Goal: Task Accomplishment & Management: Manage account settings

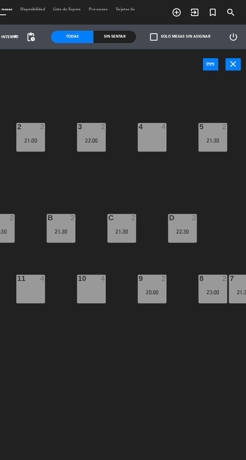
scroll to position [0, 46]
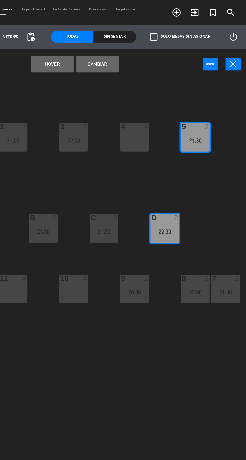
click at [156, 36] on button "Cambiar" at bounding box center [155, 39] width 26 height 10
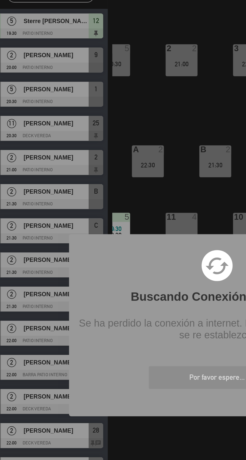
scroll to position [0, 31]
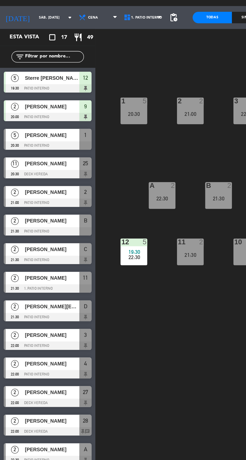
scroll to position [0, 24]
click at [96, 178] on div "22:30" at bounding box center [88, 180] width 18 height 4
click at [104, 258] on div "1 5 20:30 2 2 21:00 3 2 22:00 4 2 22:00 5 2 22:30 18 1 17 1 16 1 D 2 21:30 C 2 …" at bounding box center [155, 253] width 180 height 411
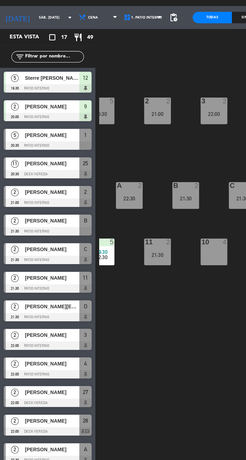
scroll to position [0, 46]
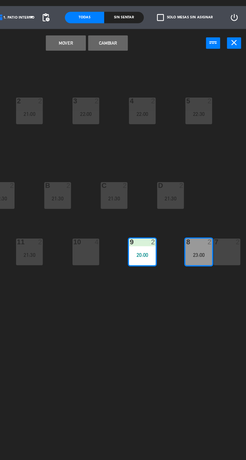
click at [159, 40] on button "Cambiar" at bounding box center [155, 39] width 26 height 10
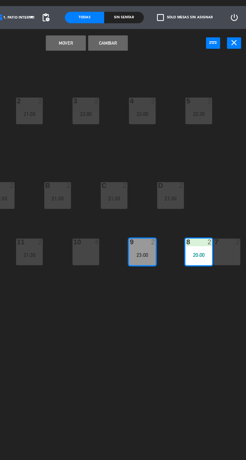
click at [129, 42] on button "Mover" at bounding box center [127, 39] width 26 height 10
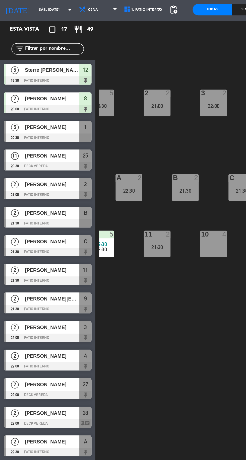
click at [108, 247] on div "1 5 20:30 2 2 21:00 3 2 22:00 4 2 22:00 5 2 22:30 18 1 17 1 16 1 D 2 C 2 21:30 …" at bounding box center [155, 253] width 180 height 411
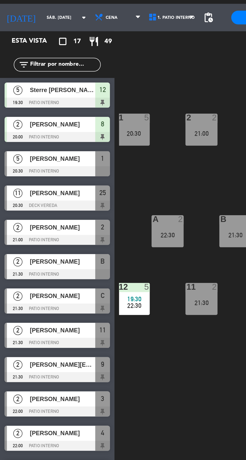
scroll to position [0, 46]
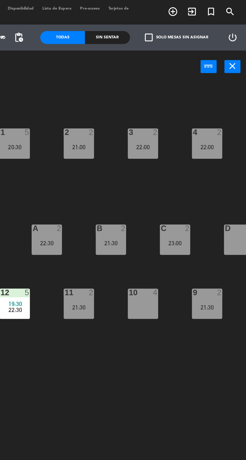
click at [167, 20] on div "Sin sentar" at bounding box center [165, 23] width 26 height 8
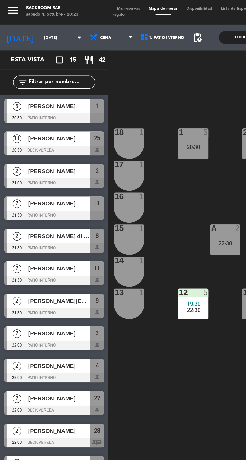
click at [74, 5] on span "Mis reservas" at bounding box center [74, 6] width 18 height 2
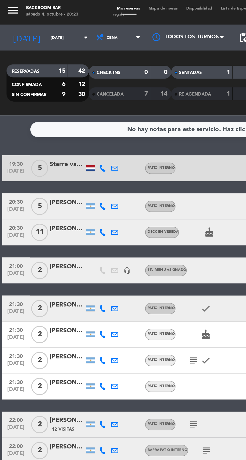
click at [96, 4] on div "Mis reservas Mapa de mesas Disponibilidad Lista de Espera Pre-acceso Tarjetas d…" at bounding box center [122, 7] width 115 height 7
click at [95, 6] on span "Mapa de mesas" at bounding box center [94, 6] width 22 height 2
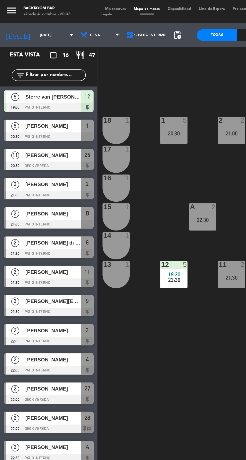
click at [33, 120] on span "[PERSON_NAME]" at bounding box center [34, 118] width 36 height 5
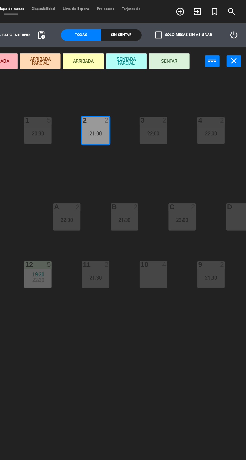
click at [198, 43] on button "SENTAR" at bounding box center [196, 39] width 26 height 10
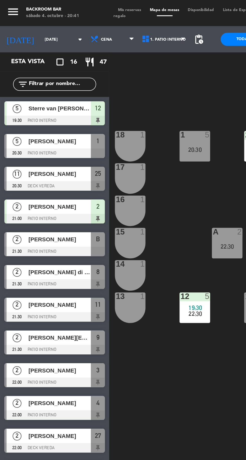
click at [141, 262] on div "1 5 20:30 2 2 21:00 3 2 22:00 4 2 22:00 5 2 22:30 18 1 17 1 16 1 D 2 C 2 23:00 …" at bounding box center [155, 253] width 180 height 411
click at [97, 21] on span "1. PATIO INTERNO" at bounding box center [95, 22] width 30 height 11
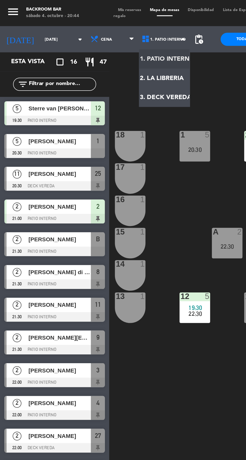
click at [98, 58] on ng-component "menu Backroom Bar [DATE] 4. octubre - 20:44 Mis reservas Mapa de mesas Disponib…" at bounding box center [123, 229] width 246 height 459
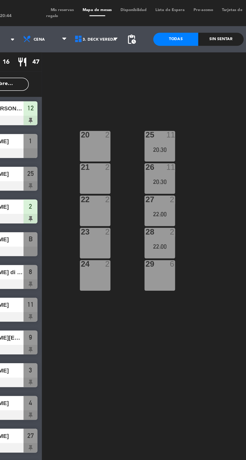
click at [162, 25] on div "Sin sentar" at bounding box center [165, 23] width 26 height 8
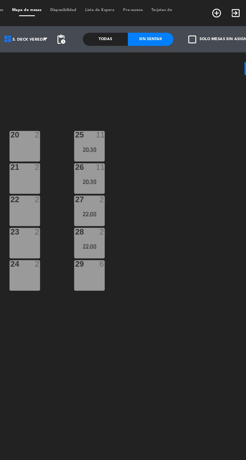
click at [155, 20] on div "Sin sentar" at bounding box center [165, 23] width 26 height 8
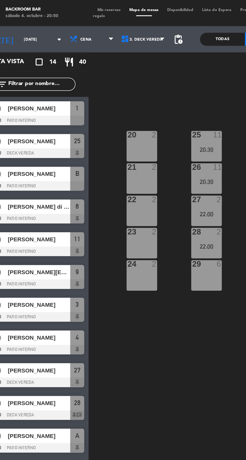
click at [102, 83] on div "20 2" at bounding box center [93, 84] width 18 height 18
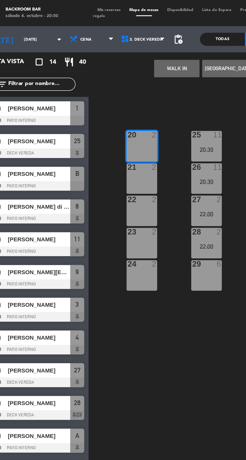
click at [98, 81] on div "20 2" at bounding box center [93, 84] width 18 height 18
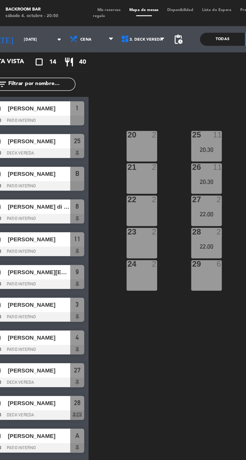
click at [100, 85] on div "20 2" at bounding box center [93, 84] width 18 height 18
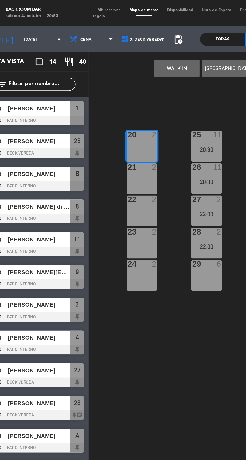
click at [102, 84] on div "20 2" at bounding box center [93, 84] width 18 height 18
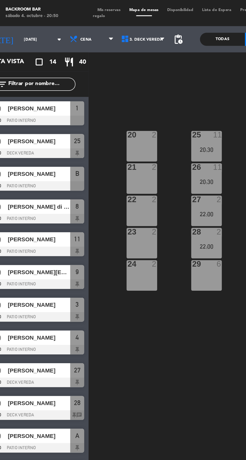
click at [103, 79] on div "2" at bounding box center [101, 77] width 8 height 5
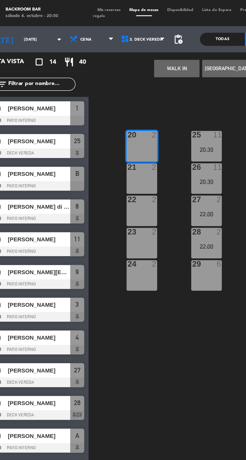
click at [96, 80] on div "20 2" at bounding box center [93, 77] width 18 height 5
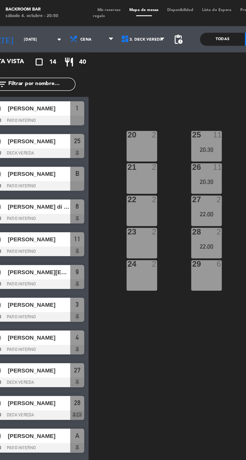
click at [100, 89] on div "20 2" at bounding box center [93, 84] width 18 height 18
click at [112, 95] on div "20 2 25 11 20:30 21 2 26 11 20:30 22 2 27 2 22:00 23 2 28 2 22:00 24 2 29 6" at bounding box center [155, 253] width 180 height 411
click at [107, 88] on div "20 2 25 11 20:30 21 2 26 11 20:30 22 2 27 2 22:00 23 2 28 2 22:00 24 2 29 6" at bounding box center [155, 253] width 180 height 411
click at [101, 90] on div "20 2" at bounding box center [93, 84] width 18 height 18
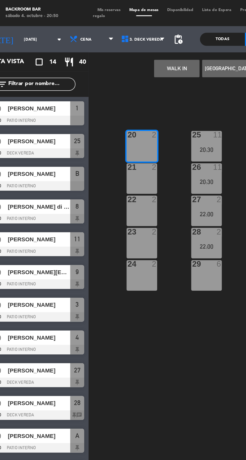
click at [104, 77] on div "2" at bounding box center [101, 77] width 8 height 5
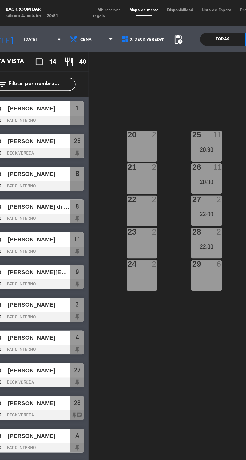
click at [99, 81] on div "20 2" at bounding box center [93, 84] width 18 height 18
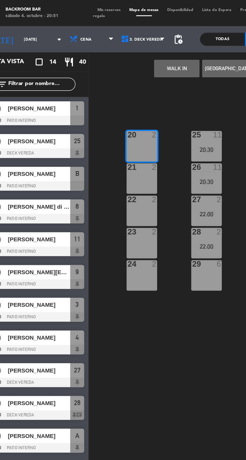
click at [96, 80] on div "20 2" at bounding box center [93, 84] width 18 height 18
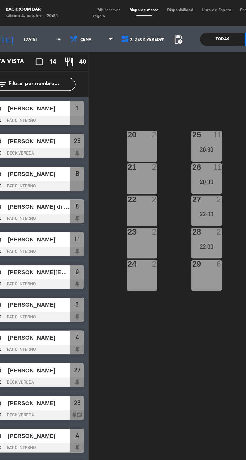
click at [102, 76] on div "2" at bounding box center [101, 77] width 8 height 5
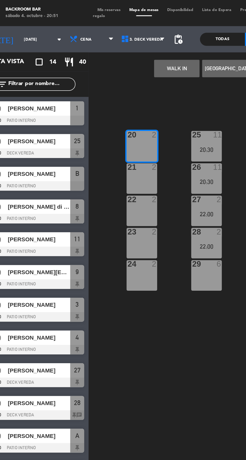
click at [105, 95] on div "2" at bounding box center [101, 96] width 8 height 5
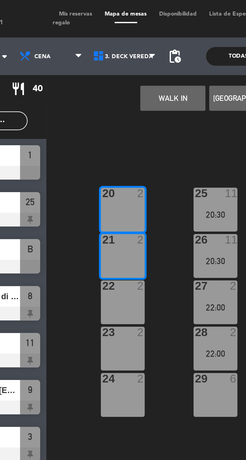
click at [105, 59] on div "20 2 25 11 20:30 21 2 26 11 20:30 22 2 27 2 22:00 23 2 28 2 22:00 24 2 29 6" at bounding box center [155, 253] width 180 height 411
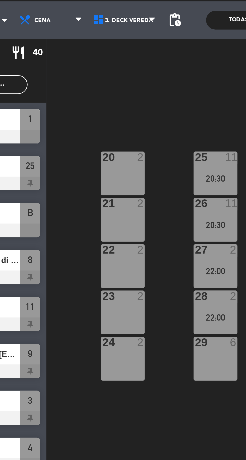
click at [109, 78] on div "20 2 25 11 20:30 21 2 26 11 20:30 22 2 27 2 22:00 23 2 28 2 22:00 24 2 29 6" at bounding box center [155, 253] width 180 height 411
click at [110, 78] on div "20 2 25 11 20:30 21 2 26 11 20:30 22 2 27 2 22:00 23 2 28 2 22:00 24 2 29 6" at bounding box center [155, 253] width 180 height 411
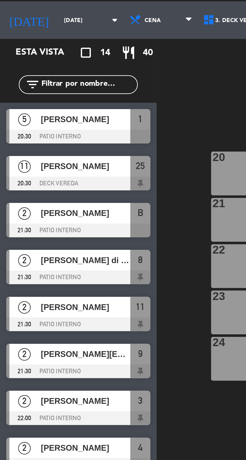
click at [27, 63] on span "[PERSON_NAME]" at bounding box center [34, 62] width 36 height 5
